Goal: Find specific page/section

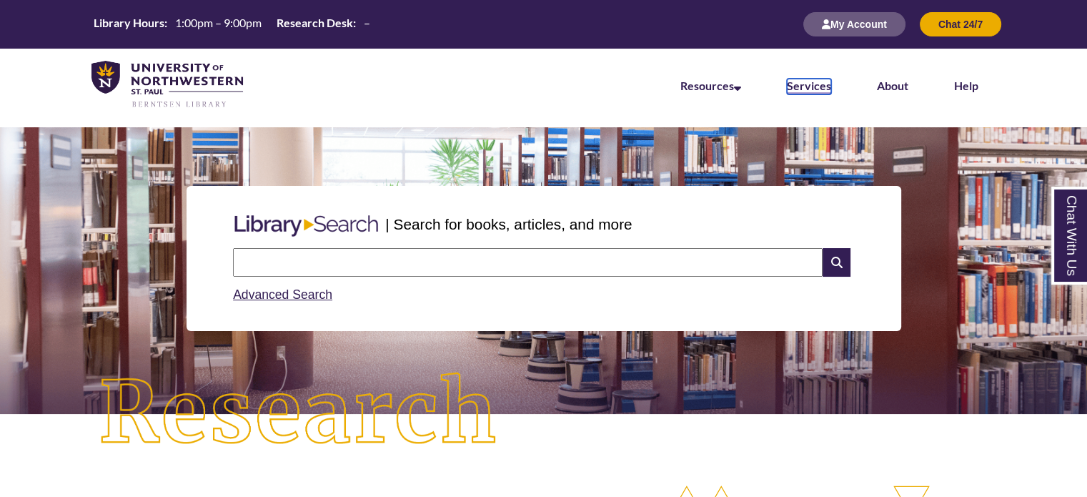
click at [804, 89] on link "Services" at bounding box center [809, 87] width 44 height 16
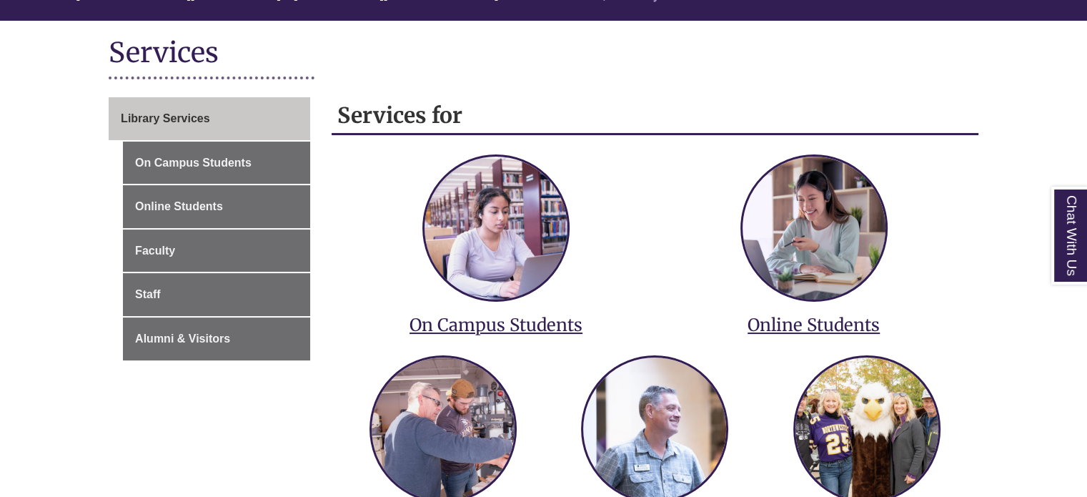
scroll to position [157, 0]
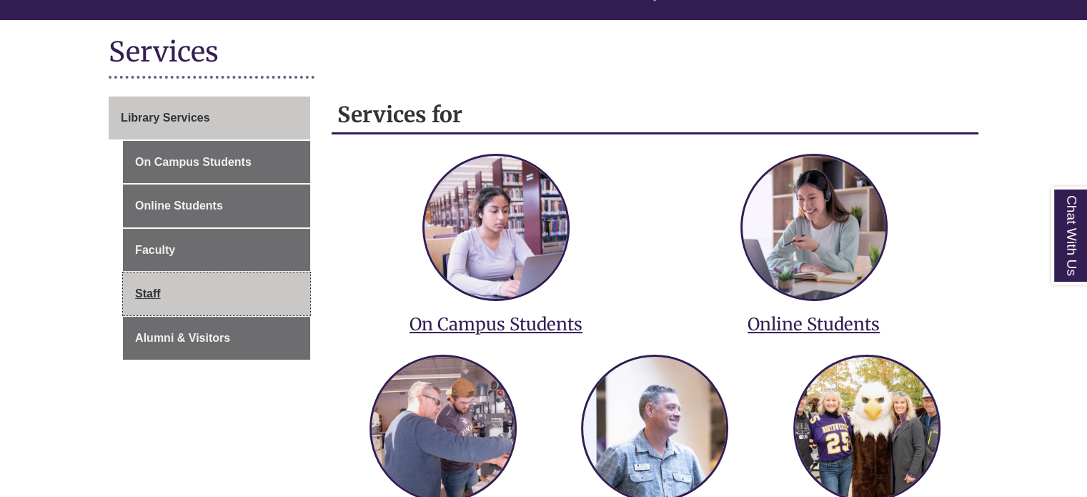
click at [178, 287] on link "Staff" at bounding box center [216, 293] width 187 height 43
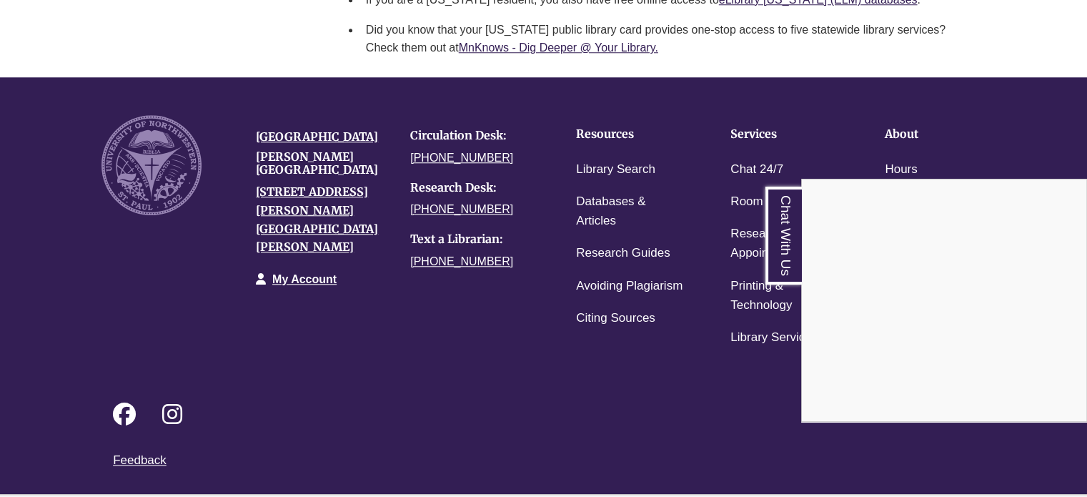
scroll to position [1375, 0]
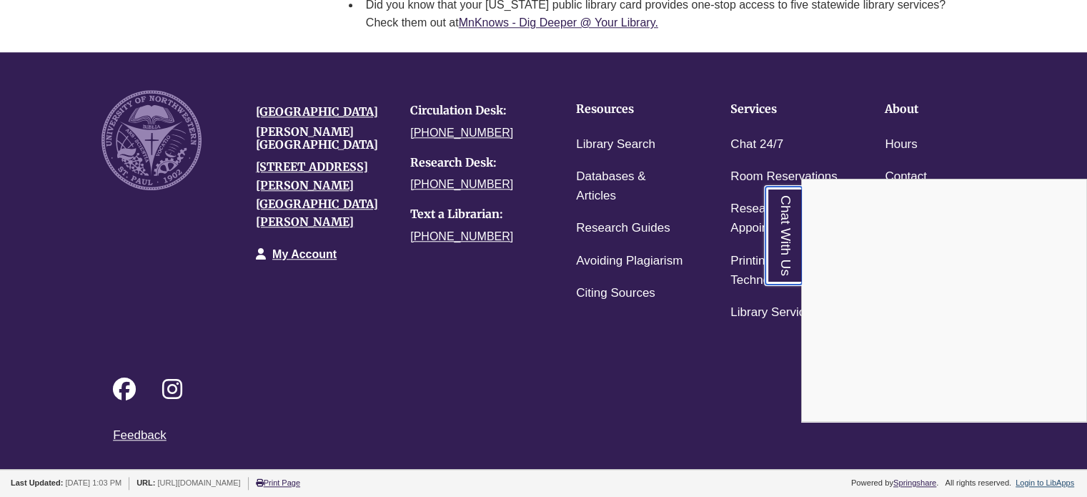
click at [792, 234] on link "Chat With Us" at bounding box center [784, 236] width 36 height 98
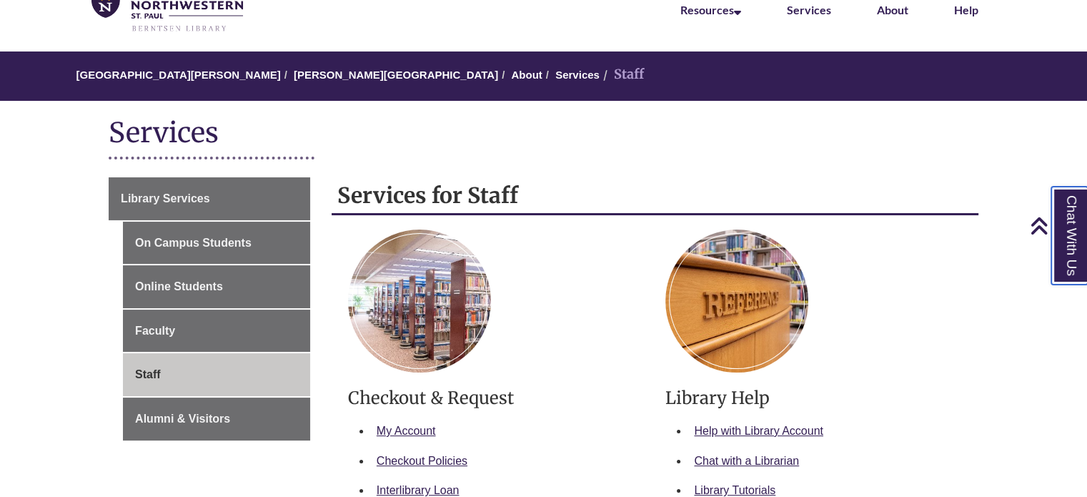
scroll to position [0, 0]
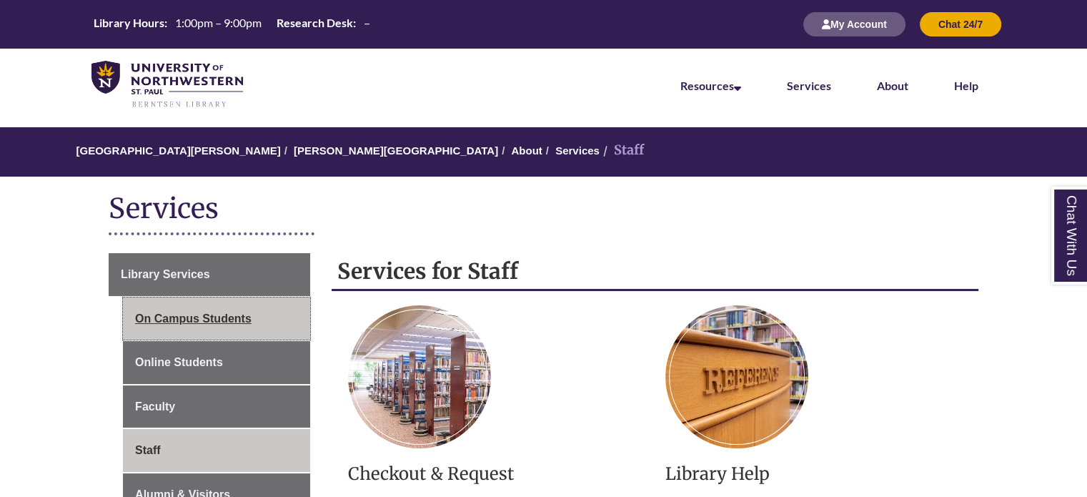
click at [219, 320] on link "On Campus Students" at bounding box center [216, 318] width 187 height 43
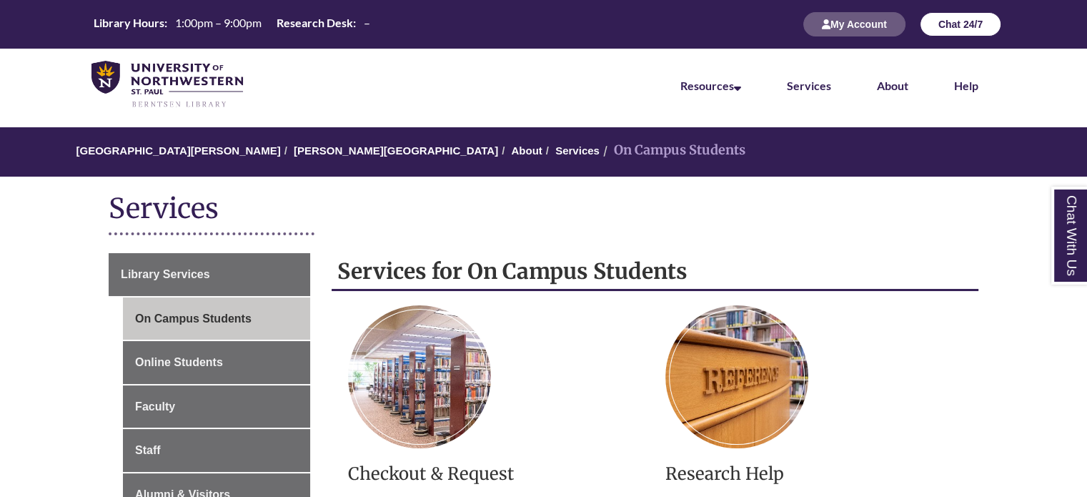
click at [967, 28] on button "Chat 24/7" at bounding box center [961, 24] width 82 height 24
